Goal: Communication & Community: Connect with others

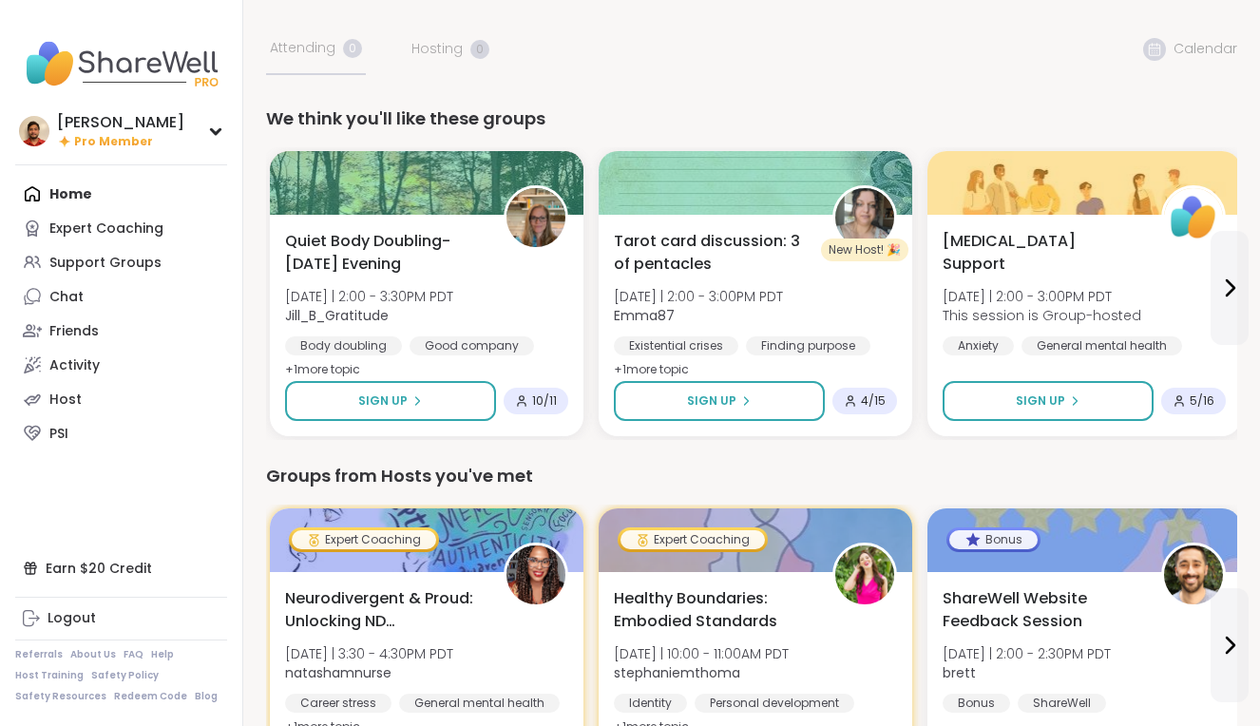
click at [435, 129] on div "We think you'll like these groups" at bounding box center [751, 118] width 971 height 27
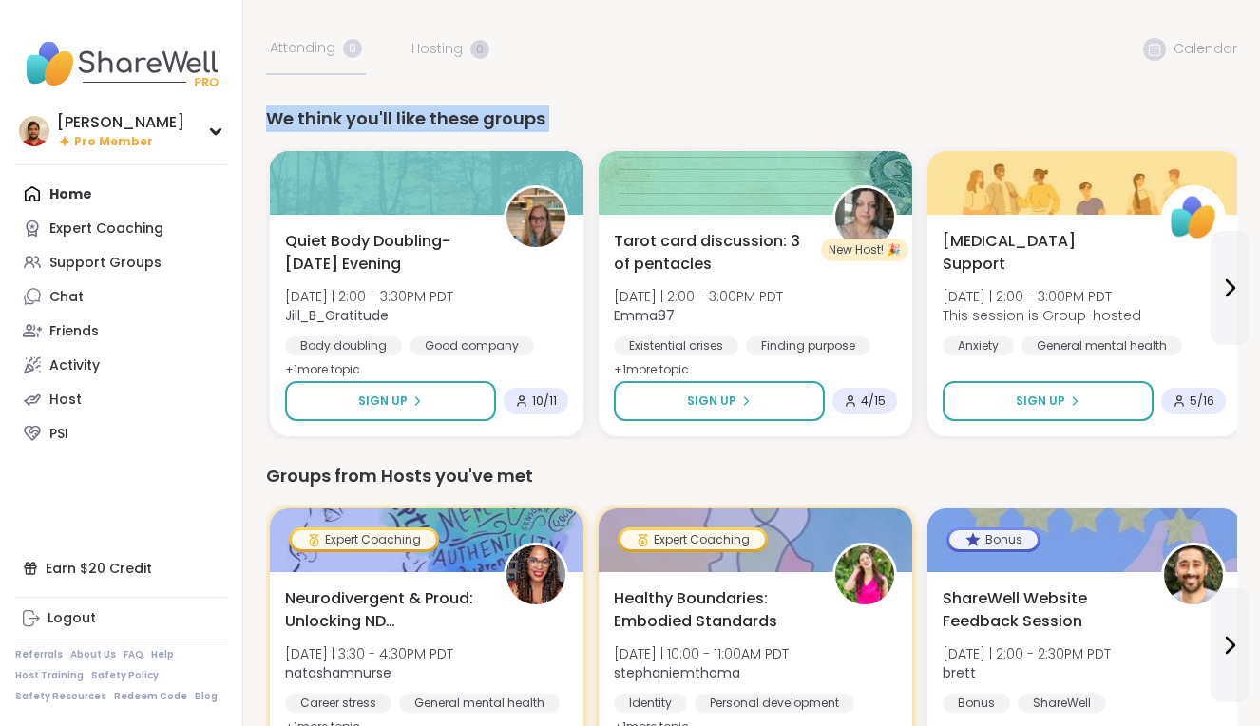
click at [435, 129] on div "We think you'll like these groups" at bounding box center [751, 118] width 971 height 27
click at [1233, 311] on button at bounding box center [1230, 288] width 38 height 114
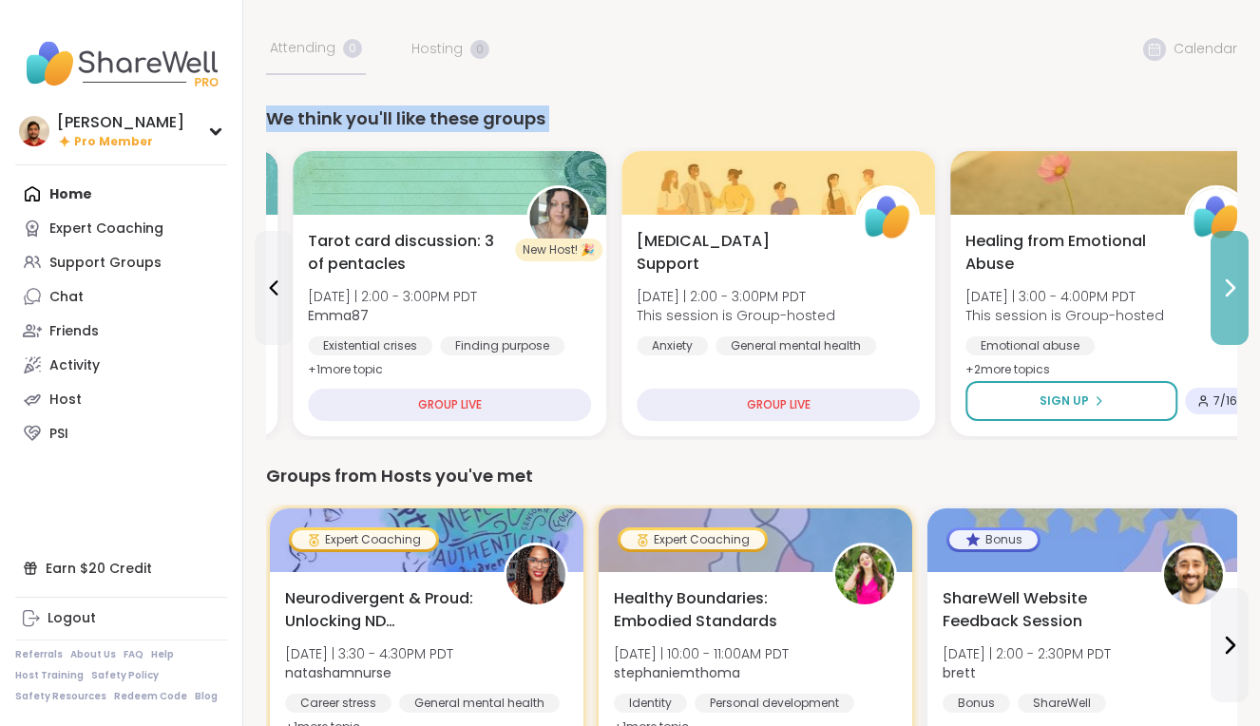
click at [1233, 311] on button at bounding box center [1230, 288] width 38 height 114
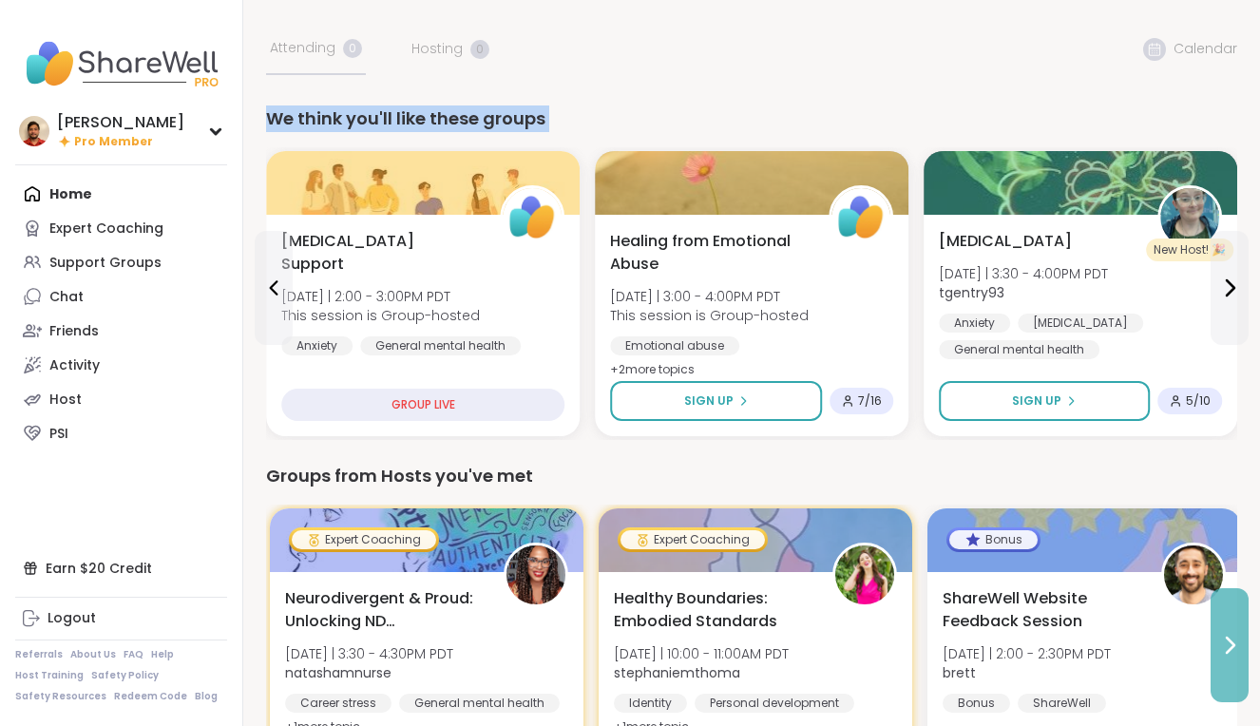
click at [1224, 628] on button at bounding box center [1230, 645] width 38 height 114
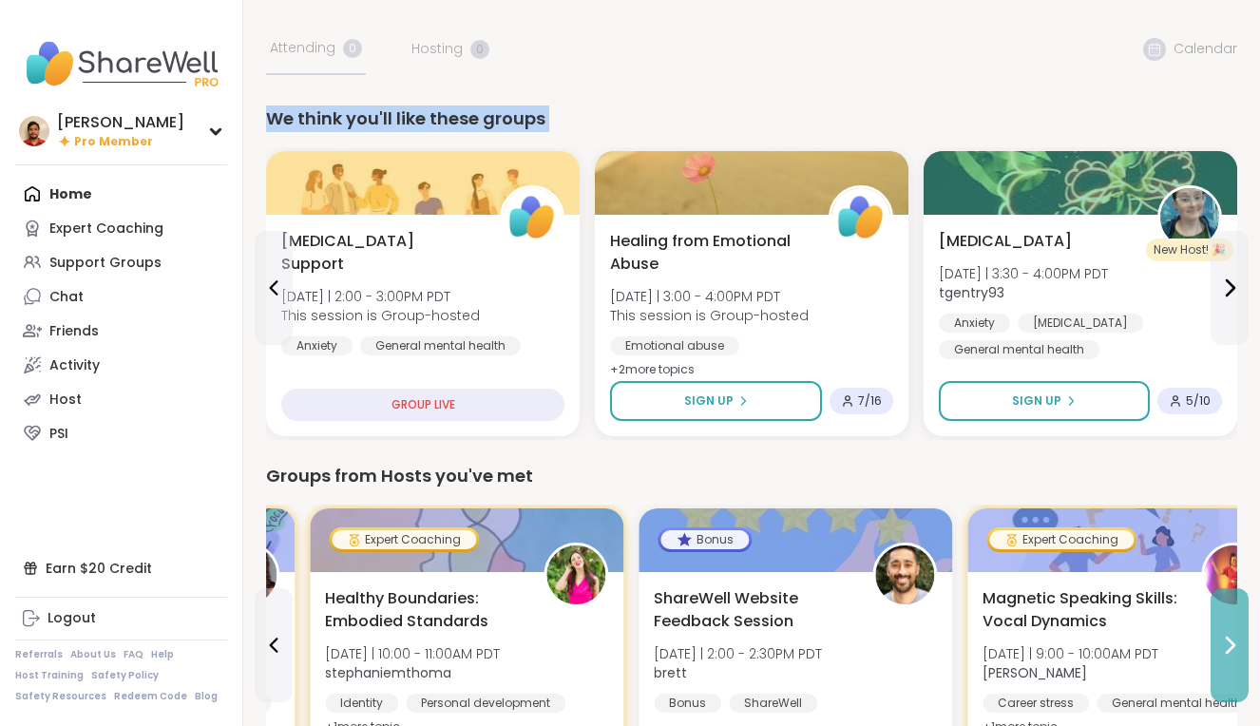
click at [1224, 628] on button at bounding box center [1230, 645] width 38 height 114
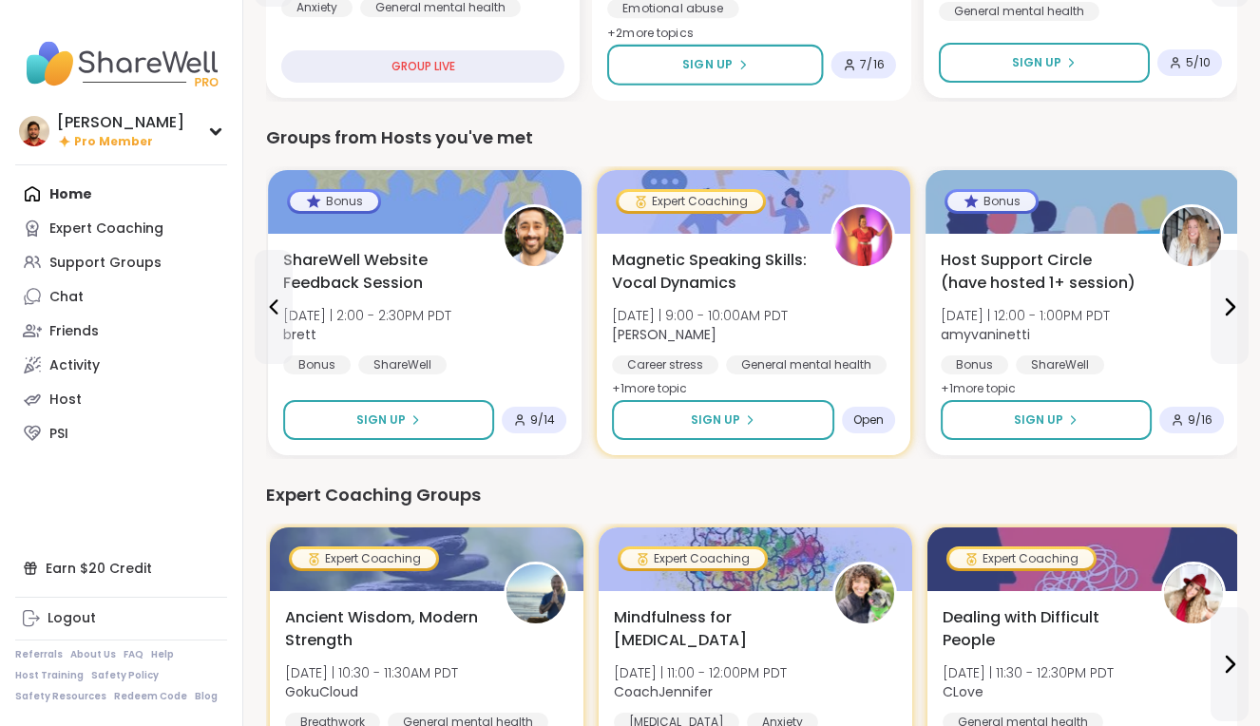
scroll to position [460, 0]
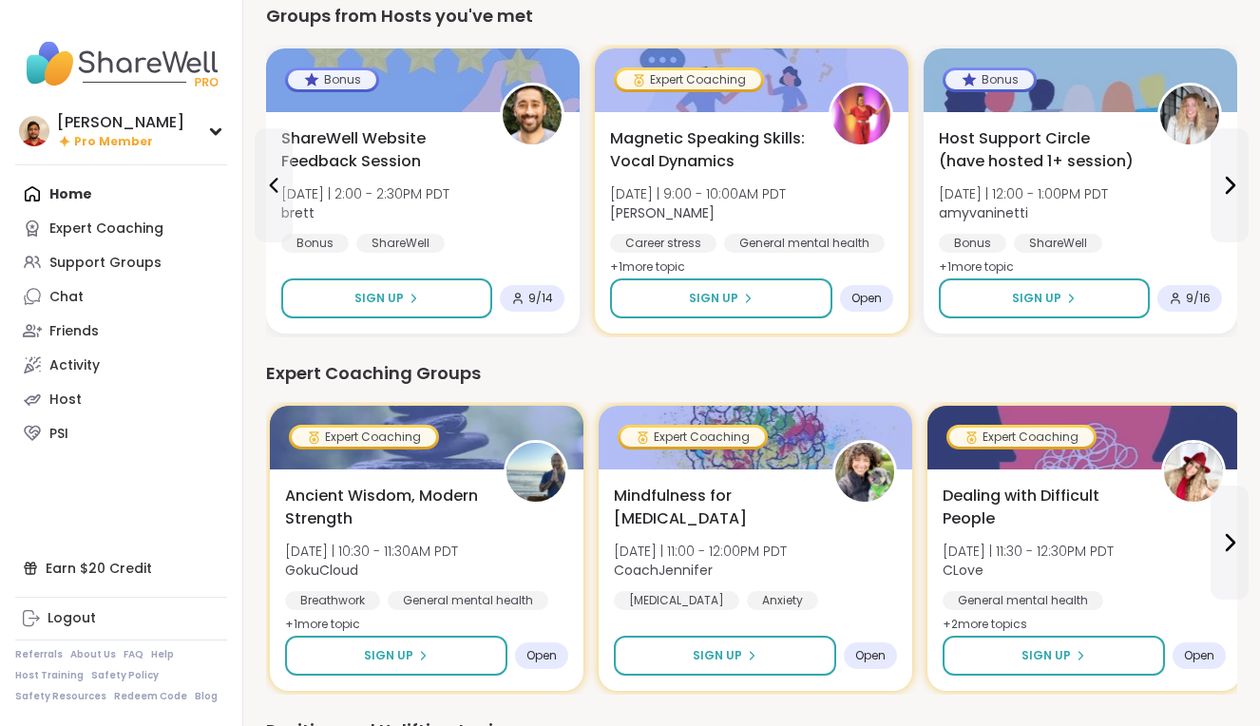
click at [406, 371] on div "Expert Coaching Groups" at bounding box center [751, 373] width 971 height 27
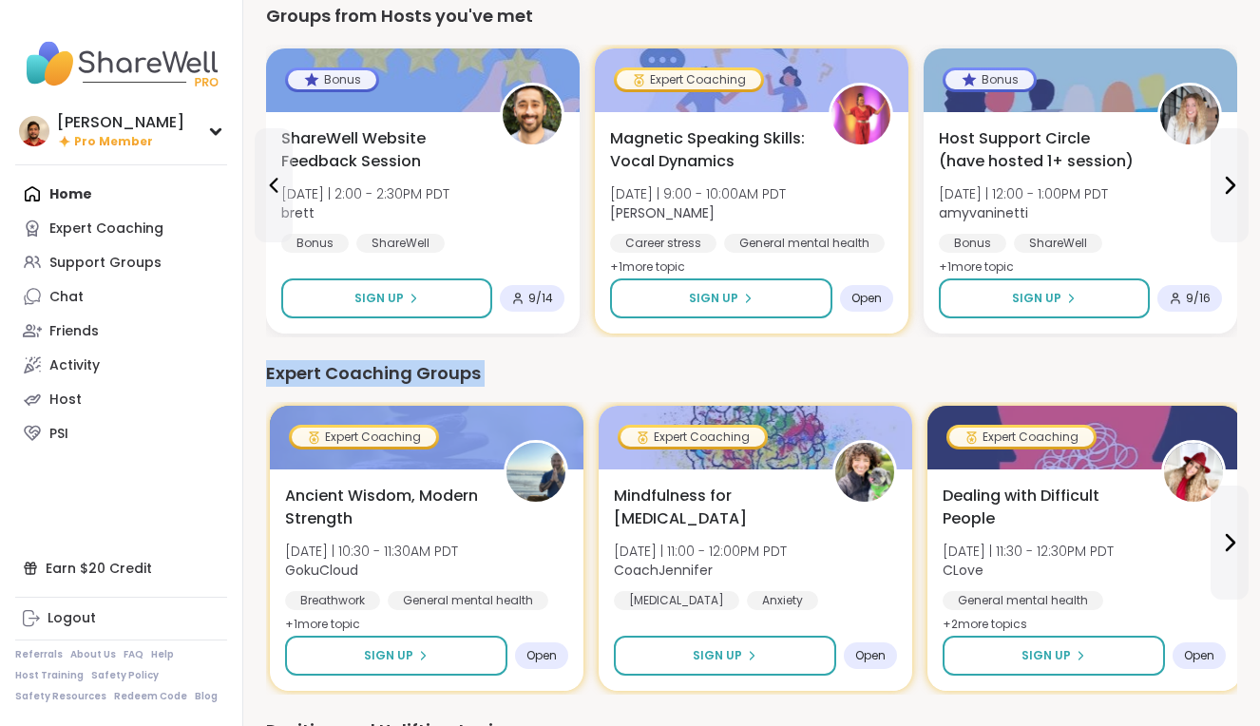
click at [406, 371] on div "Expert Coaching Groups" at bounding box center [751, 373] width 971 height 27
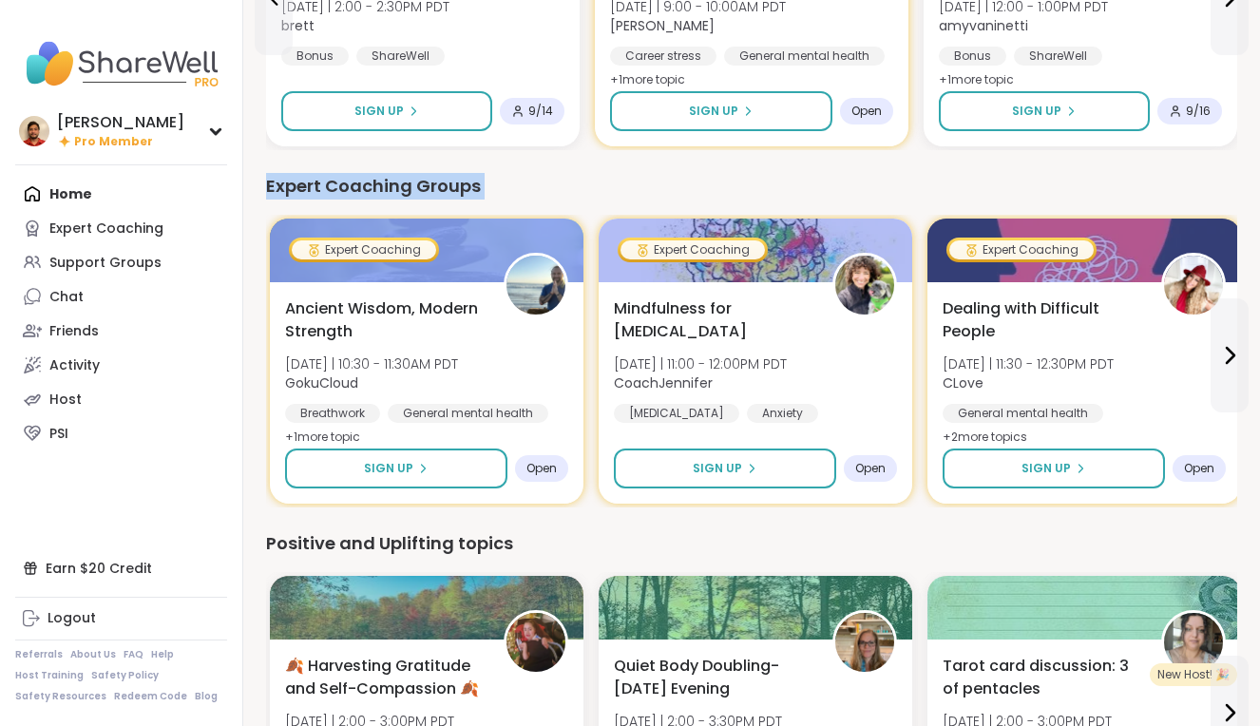
scroll to position [753, 0]
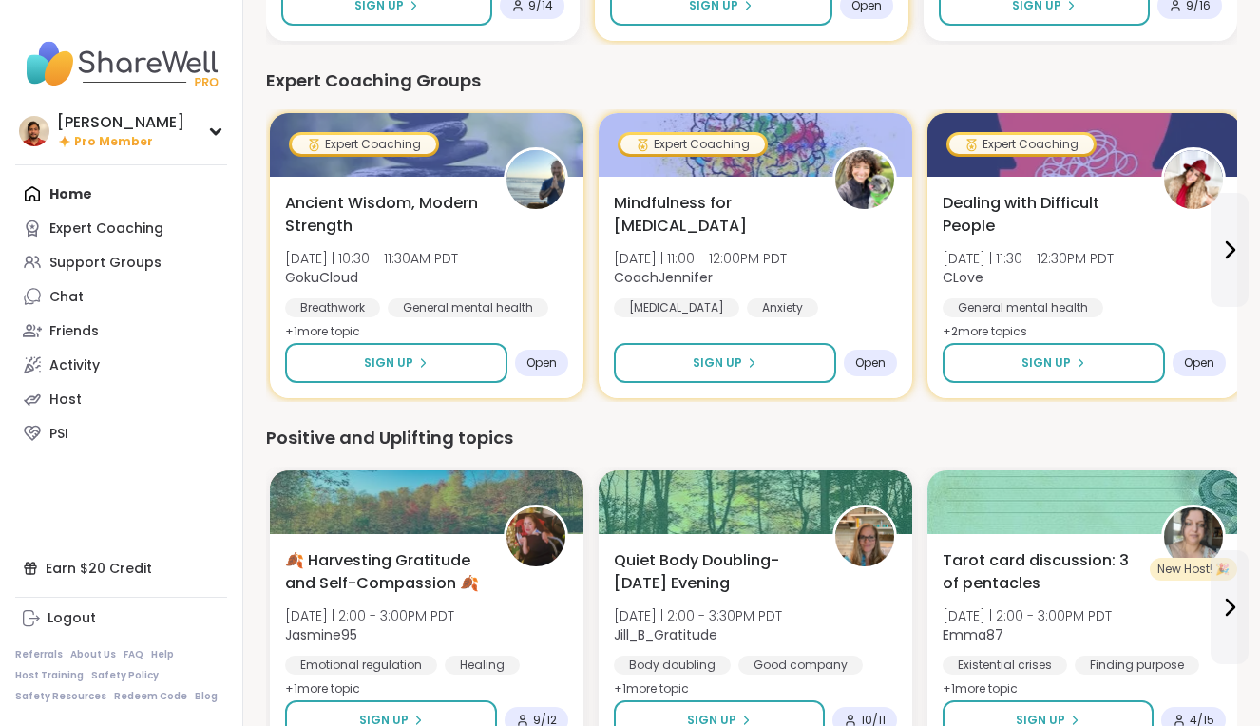
click at [433, 433] on div "Positive and Uplifting topics" at bounding box center [751, 438] width 971 height 27
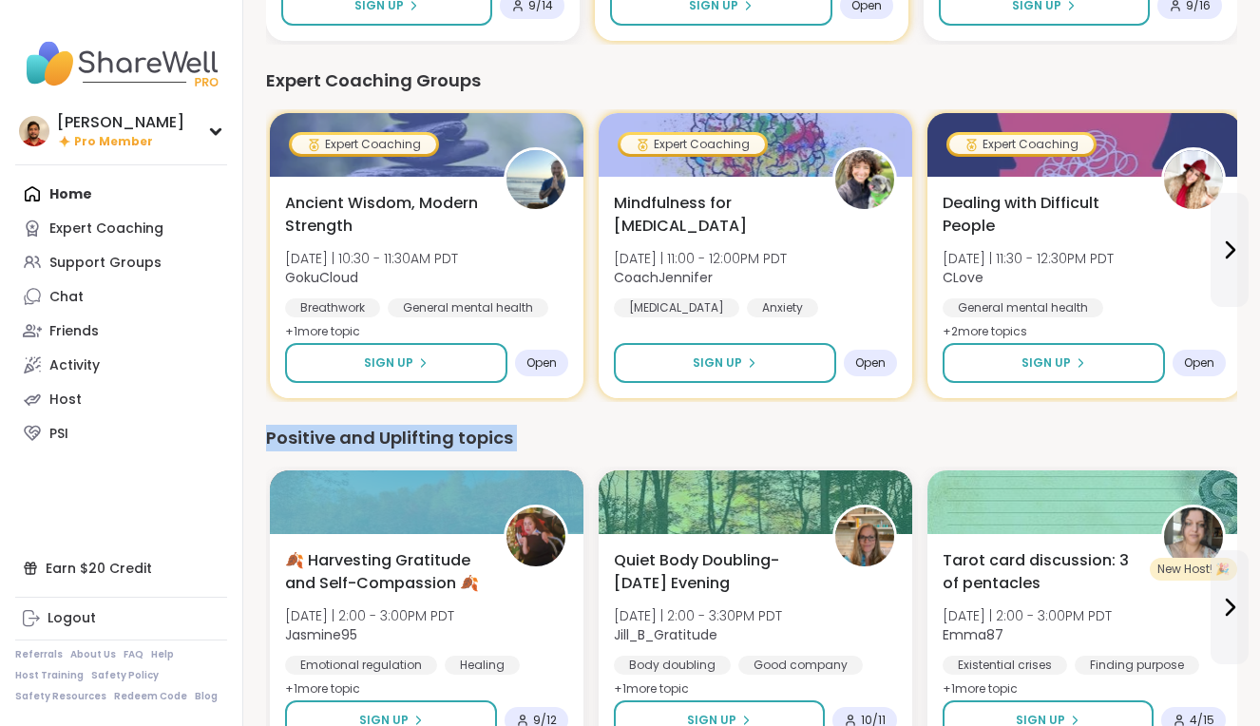
click at [433, 433] on div "Positive and Uplifting topics" at bounding box center [751, 438] width 971 height 27
